Goal: Task Accomplishment & Management: Manage account settings

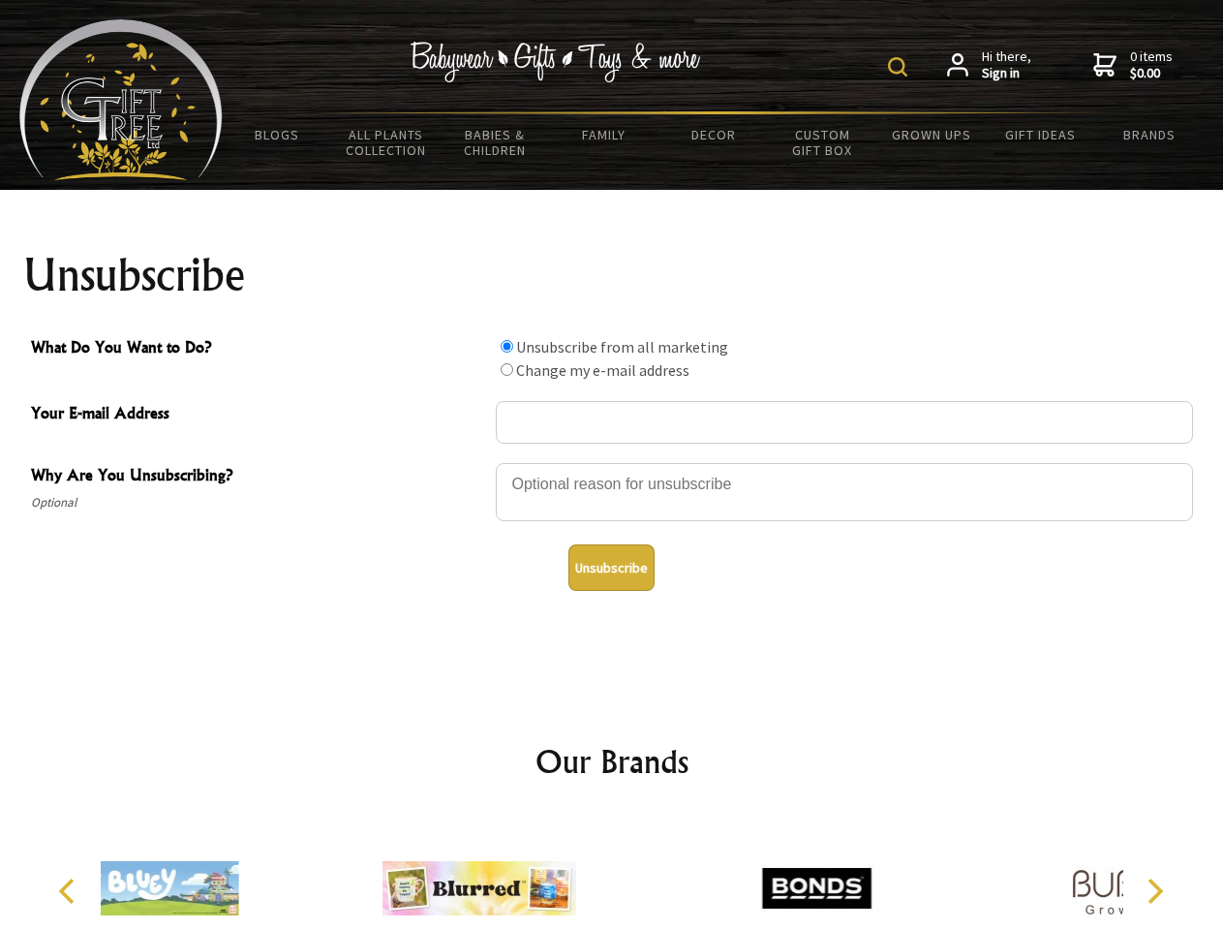
click at [901, 67] on img at bounding box center [897, 66] width 19 height 19
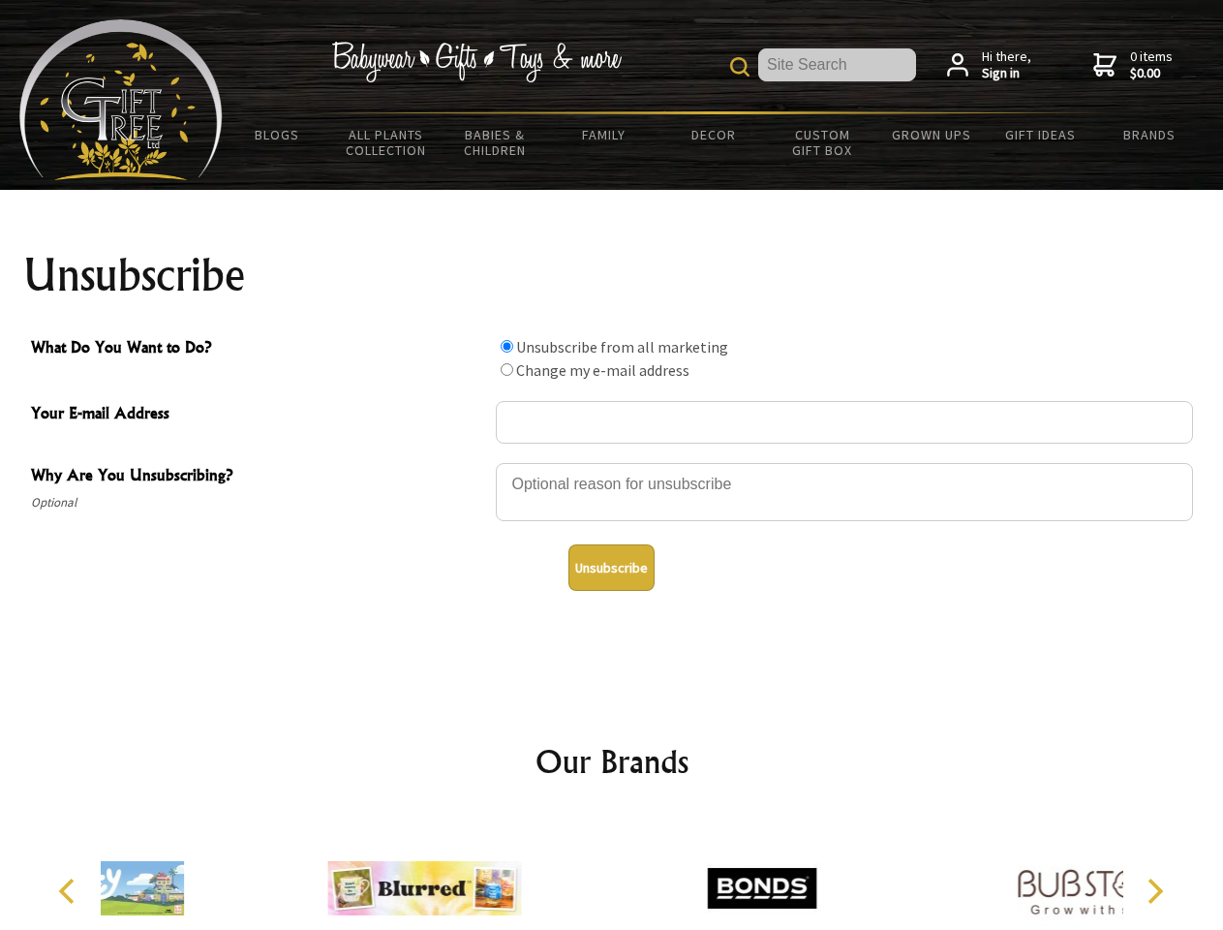
click at [612, 462] on div at bounding box center [844, 495] width 697 height 68
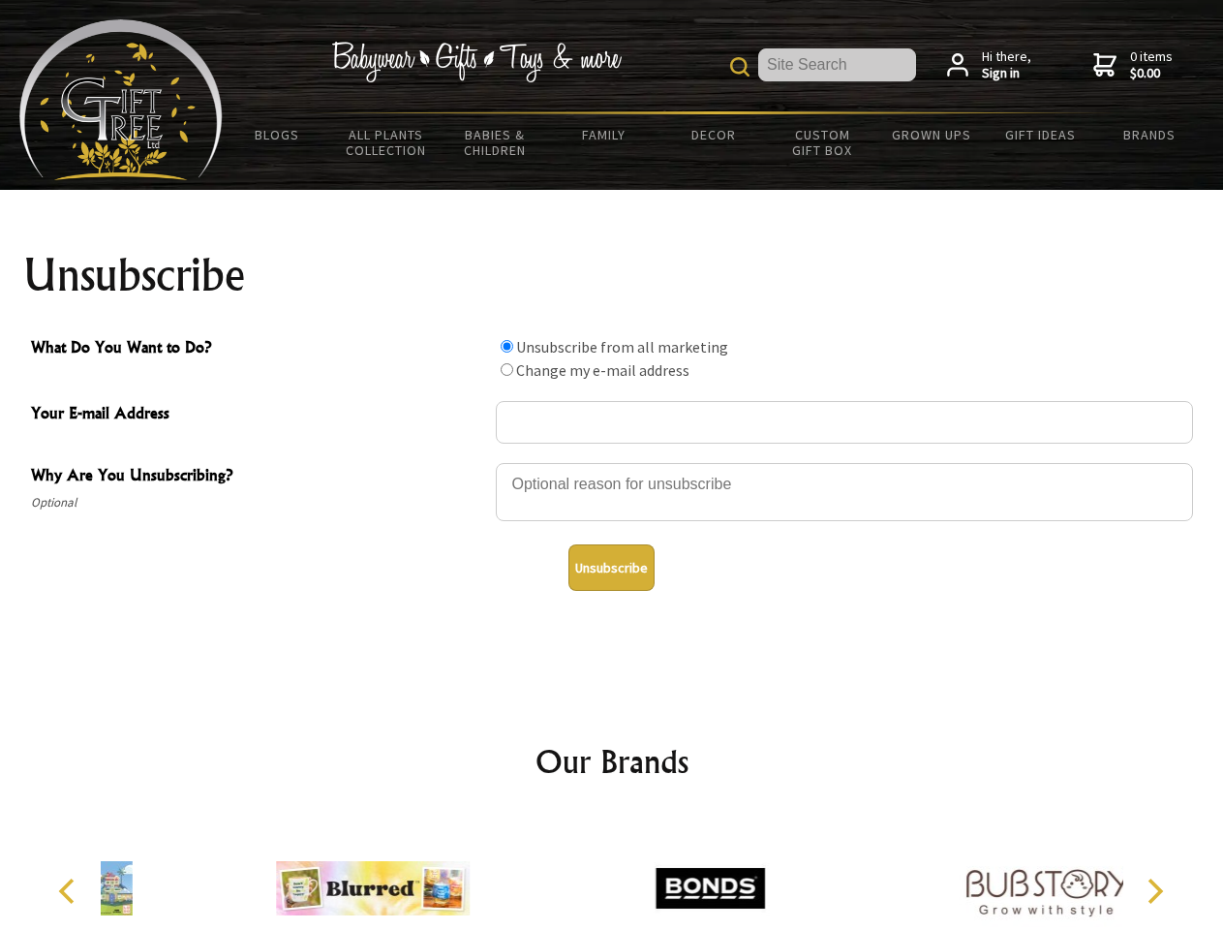
click at [507, 346] on input "What Do You Want to Do?" at bounding box center [507, 346] width 13 height 13
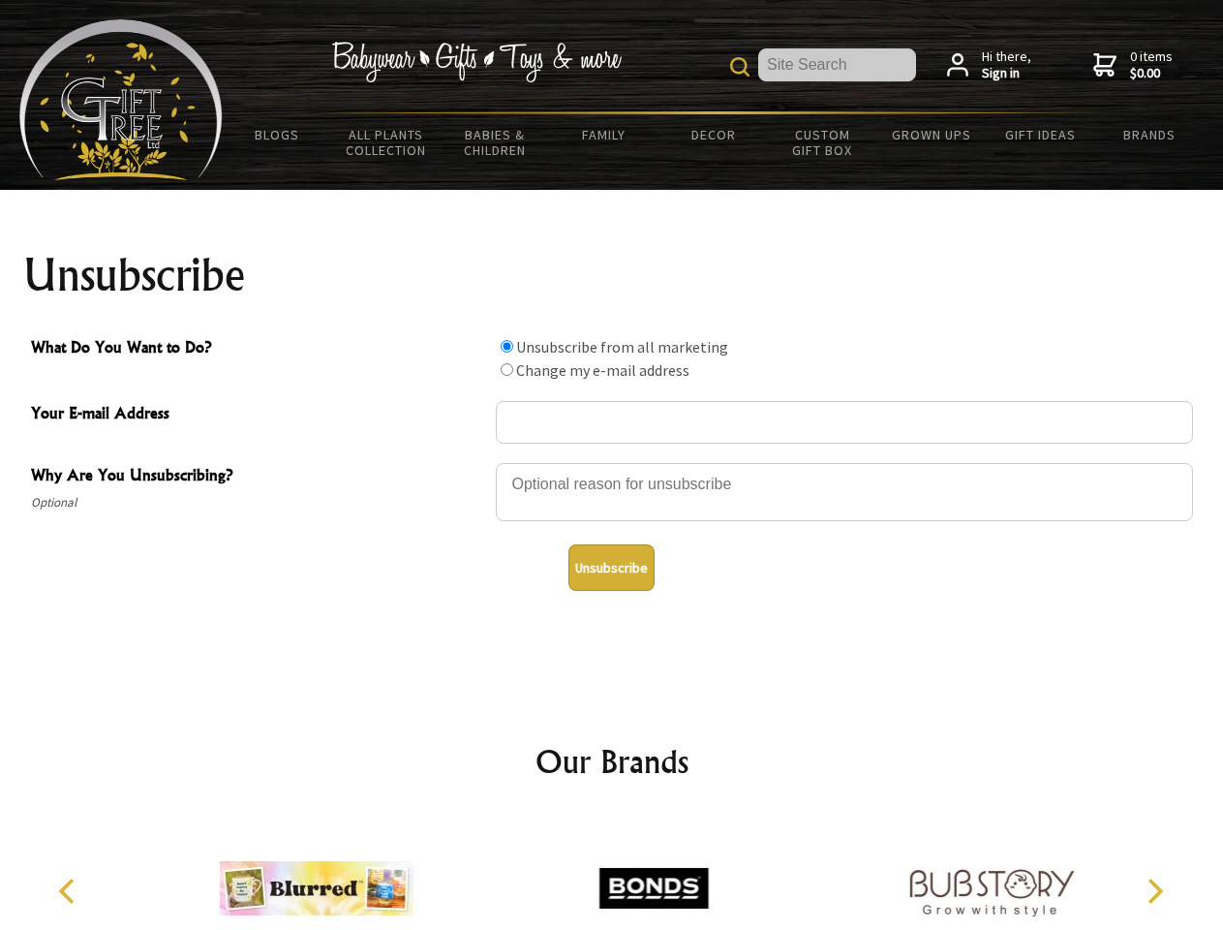
click at [507, 369] on input "What Do You Want to Do?" at bounding box center [507, 369] width 13 height 13
radio input "true"
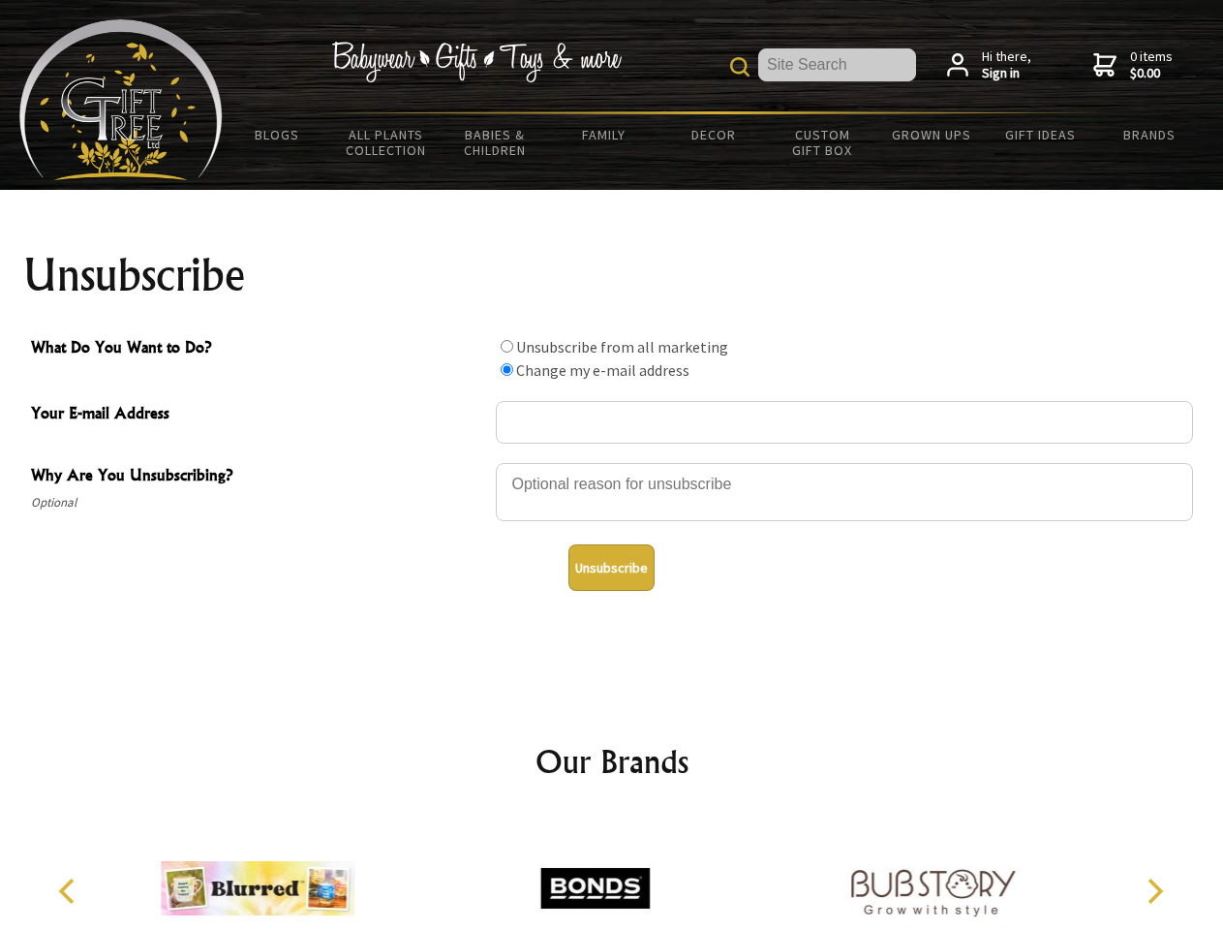
click at [611, 568] on button "Unsubscribe" at bounding box center [612, 567] width 86 height 46
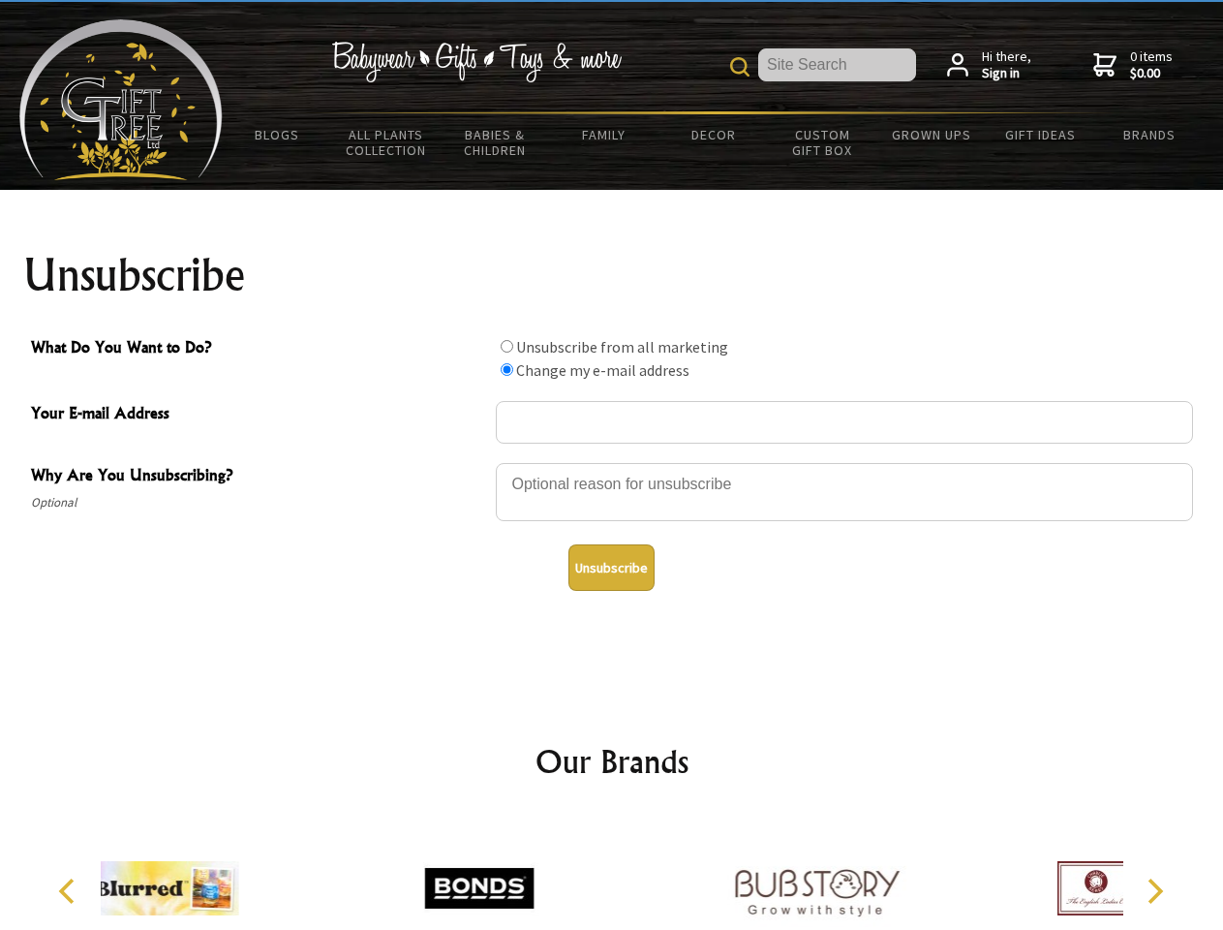
click at [612, 873] on div at bounding box center [479, 891] width 337 height 151
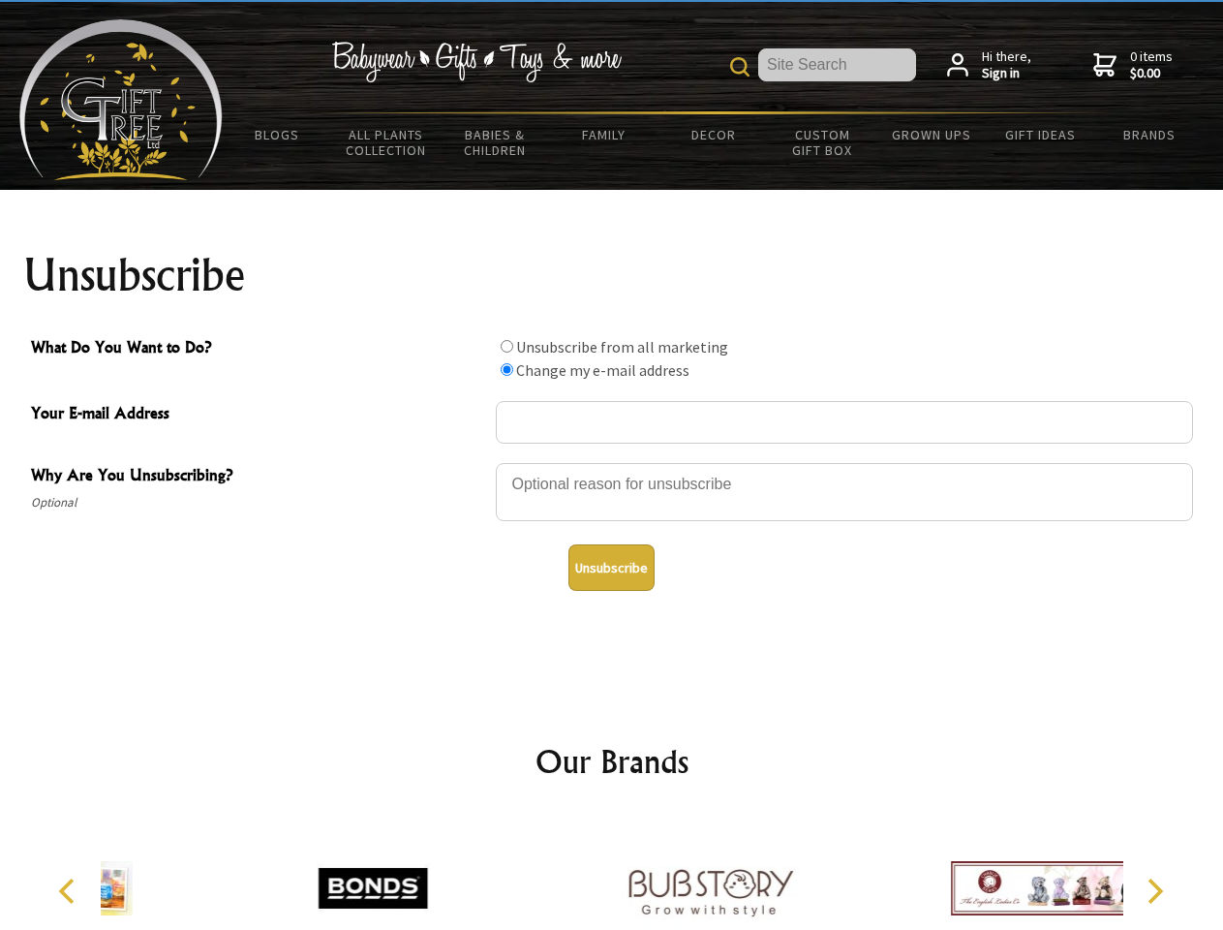
click at [70, 891] on icon "Previous" at bounding box center [68, 891] width 25 height 25
click at [1155, 891] on icon "Next" at bounding box center [1153, 891] width 25 height 25
